Goal: Information Seeking & Learning: Understand process/instructions

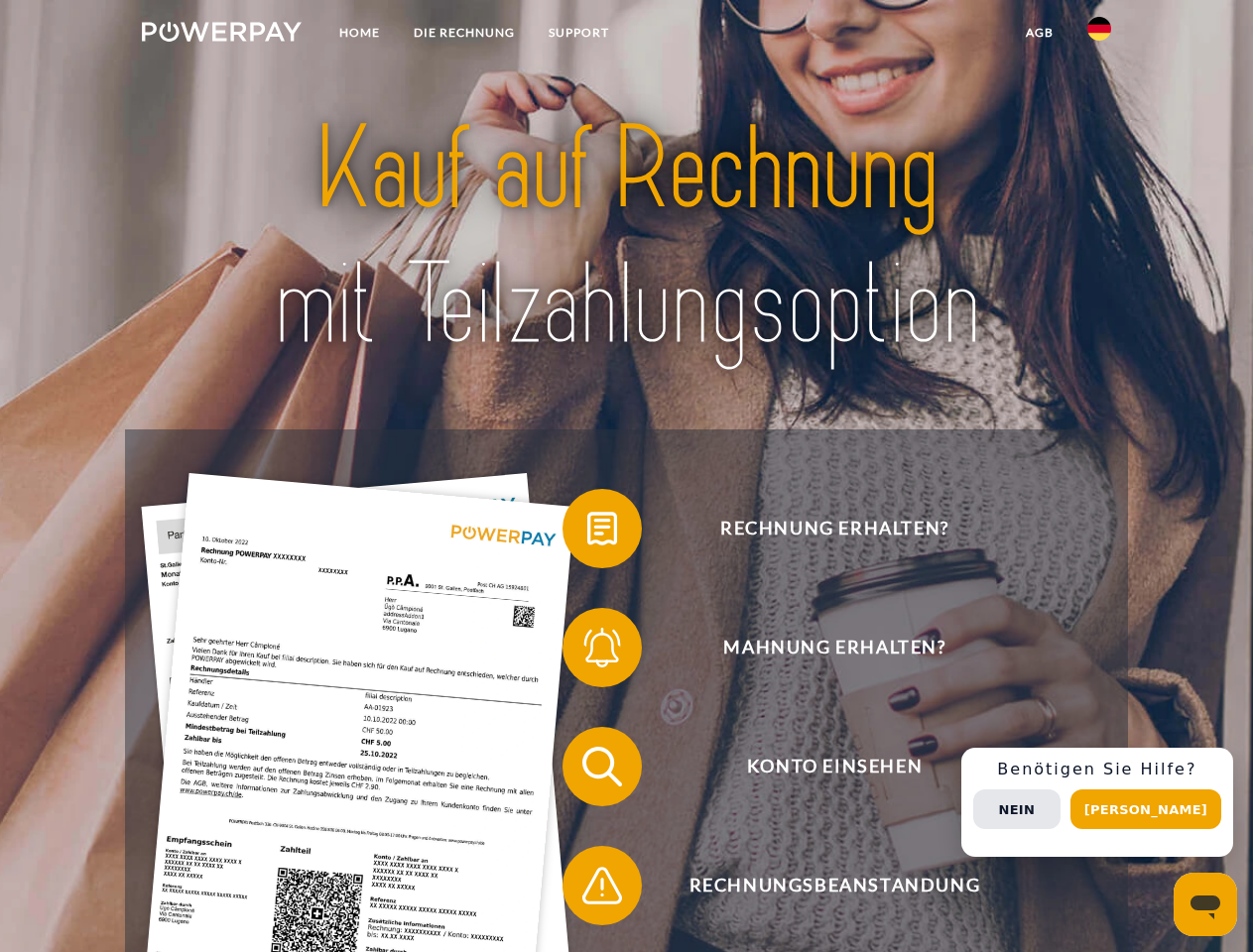
click at [221, 35] on img at bounding box center [222, 32] width 160 height 20
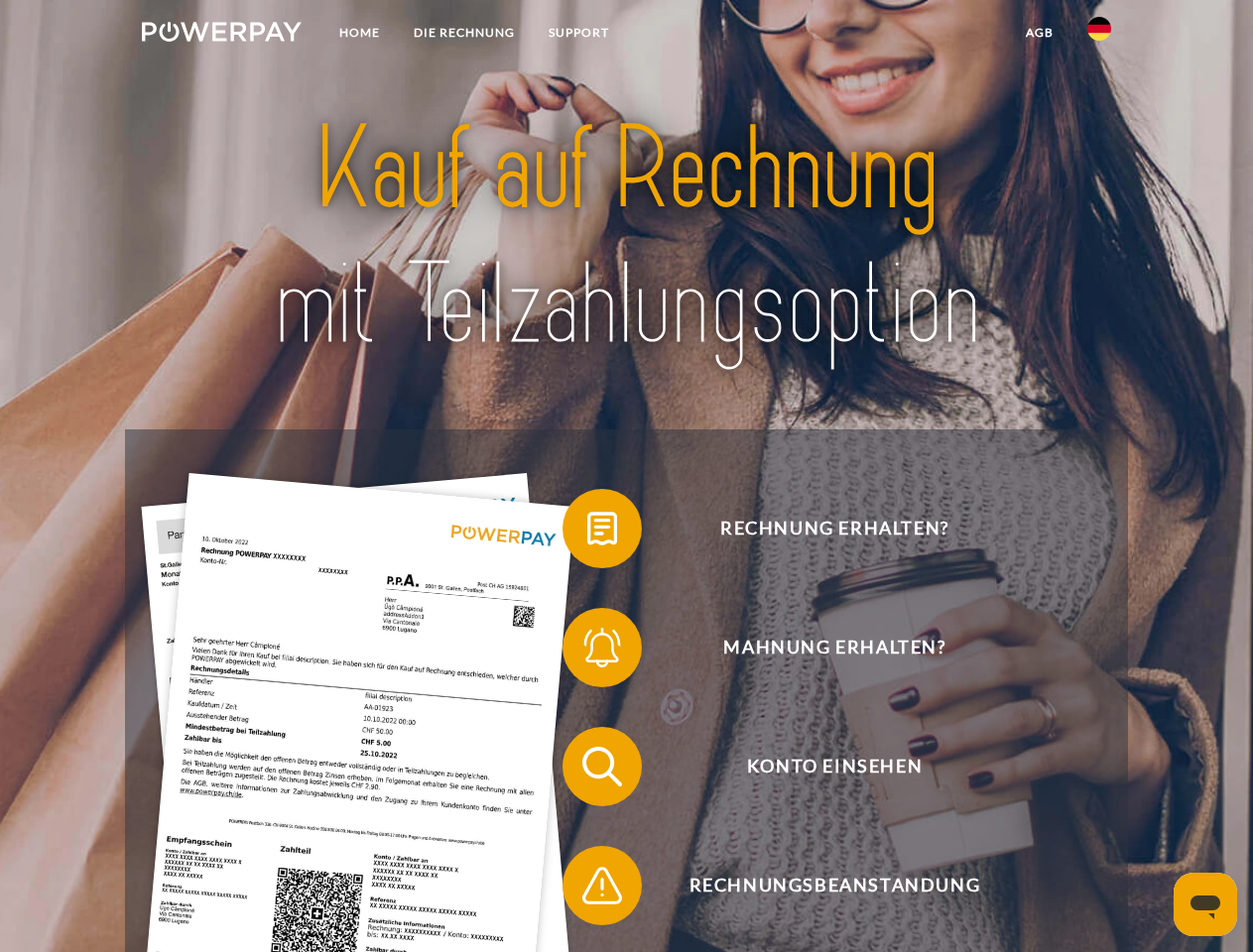
click at [1099, 35] on img at bounding box center [1099, 29] width 24 height 24
click at [1039, 33] on link "agb" at bounding box center [1040, 33] width 62 height 36
click at [587, 533] on span at bounding box center [572, 528] width 99 height 99
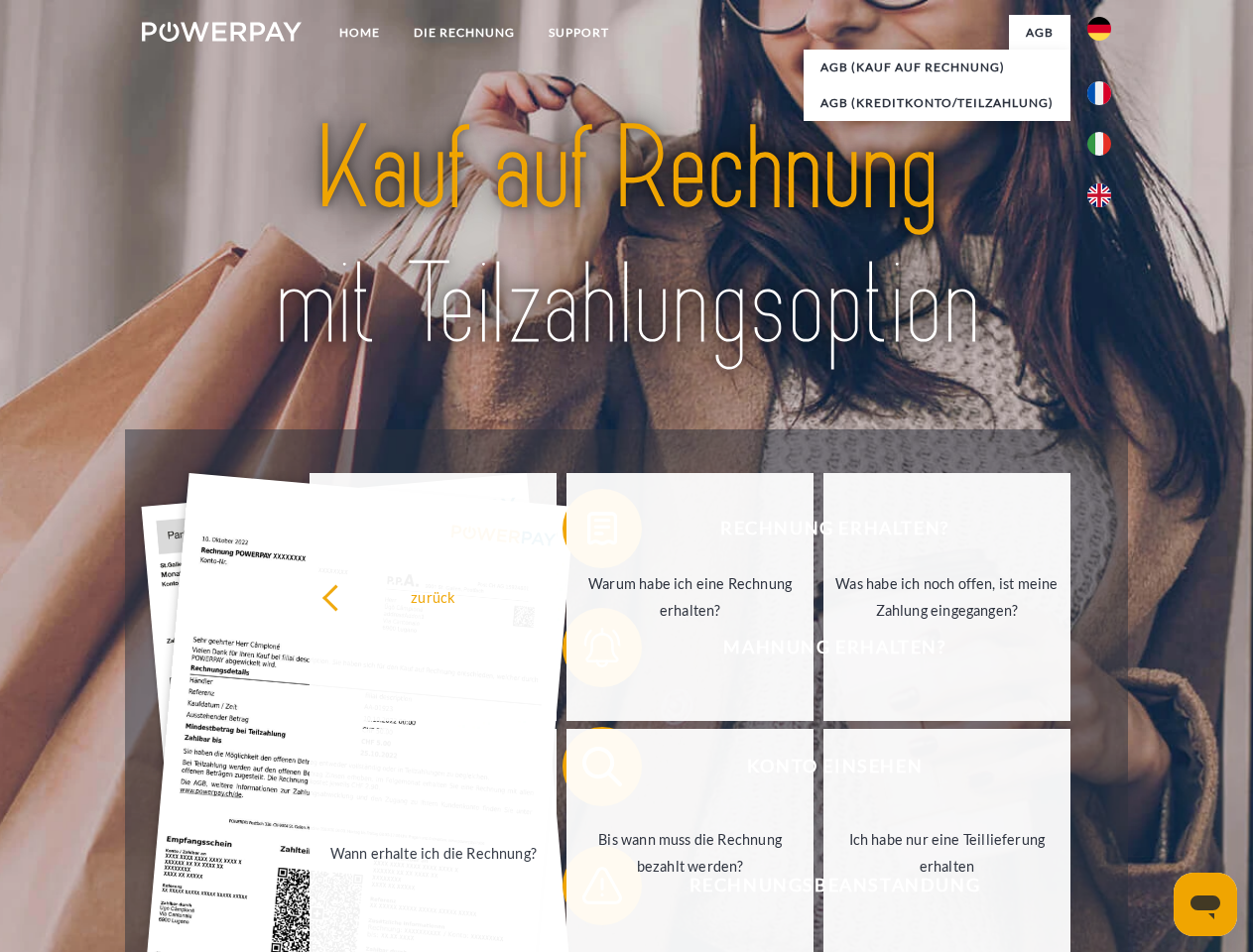
click at [587, 652] on div "Rechnung erhalten? Mahnung erhalten? Konto einsehen" at bounding box center [626, 827] width 1002 height 794
click at [587, 771] on link "Bis wann muss die Rechnung bezahlt werden?" at bounding box center [689, 853] width 247 height 248
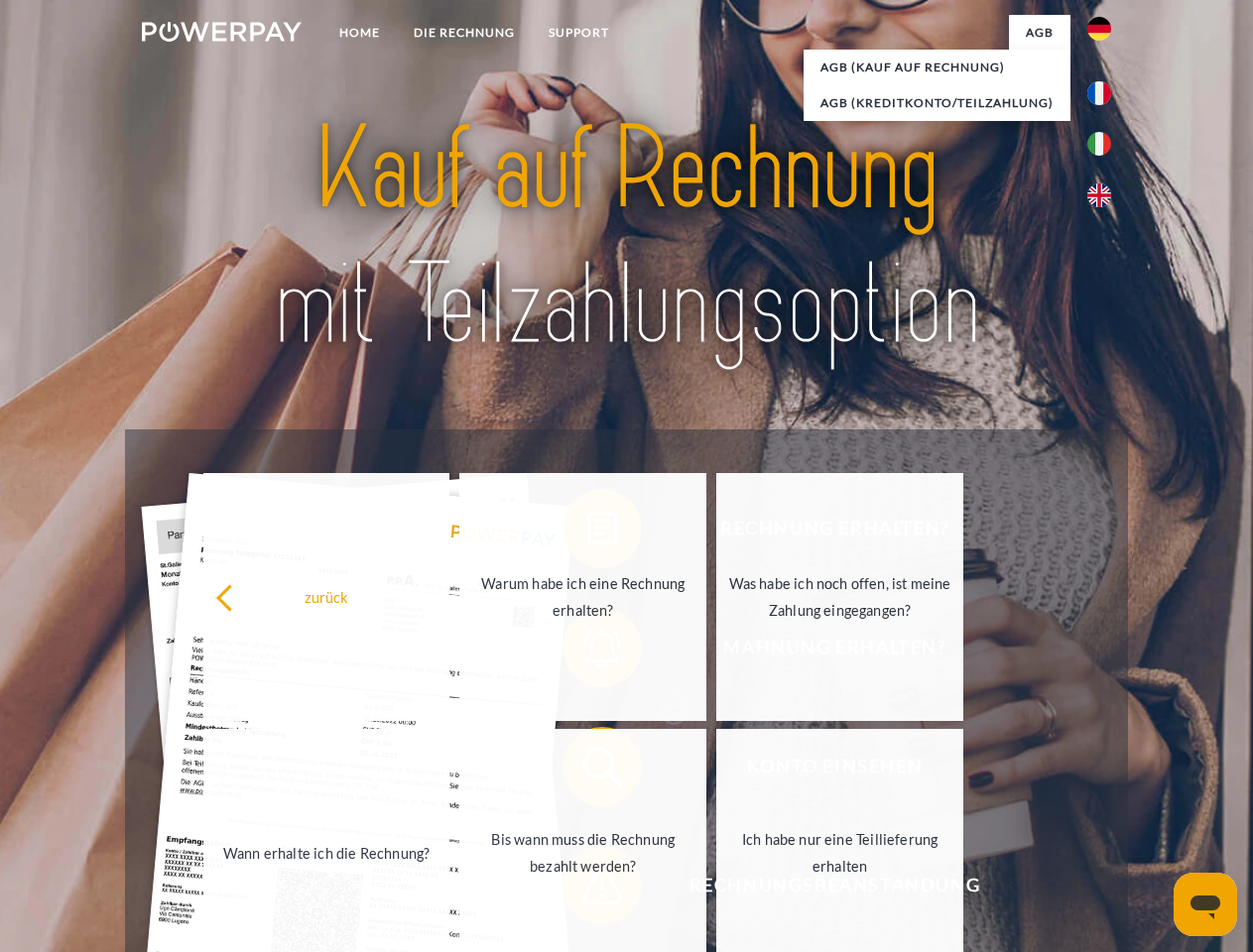
click at [716, 890] on link "Ich habe nur eine Teillieferung erhalten" at bounding box center [839, 853] width 247 height 248
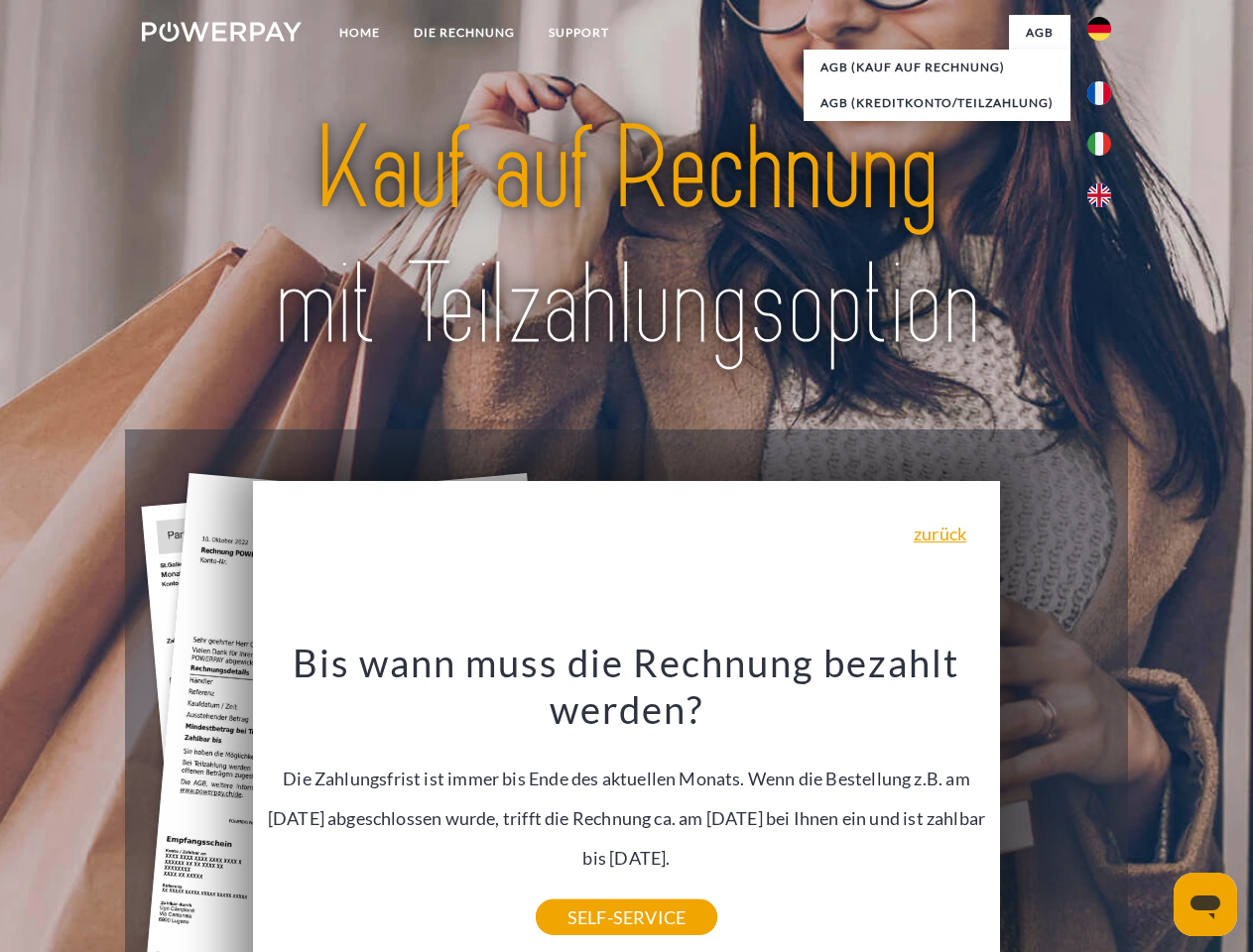
click at [1104, 803] on div "Rechnung erhalten? Mahnung erhalten? Konto einsehen" at bounding box center [626, 827] width 1002 height 794
click at [1056, 807] on span "Konto einsehen" at bounding box center [834, 766] width 486 height 79
click at [1153, 809] on header "Home DIE RECHNUNG SUPPORT" at bounding box center [626, 685] width 1253 height 1370
